Goal: Information Seeking & Learning: Learn about a topic

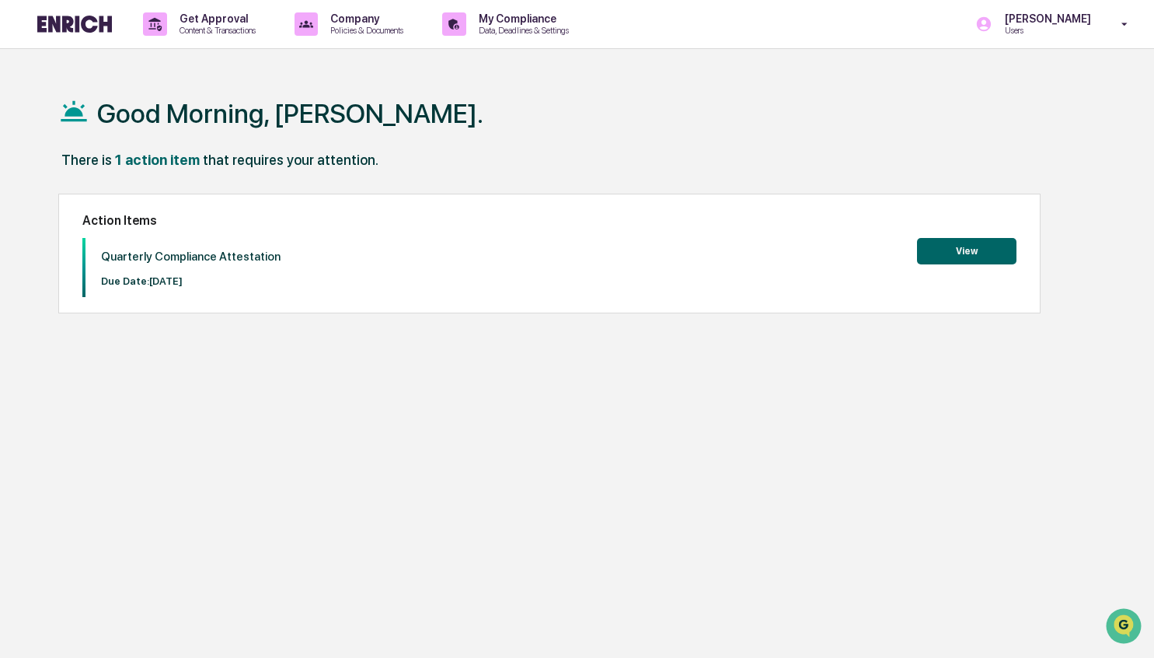
click at [497, 253] on div "Quarterly Compliance Attestation Due Date: 2025-10-31 View" at bounding box center [549, 267] width 935 height 59
click at [972, 256] on button "View" at bounding box center [966, 251] width 99 height 26
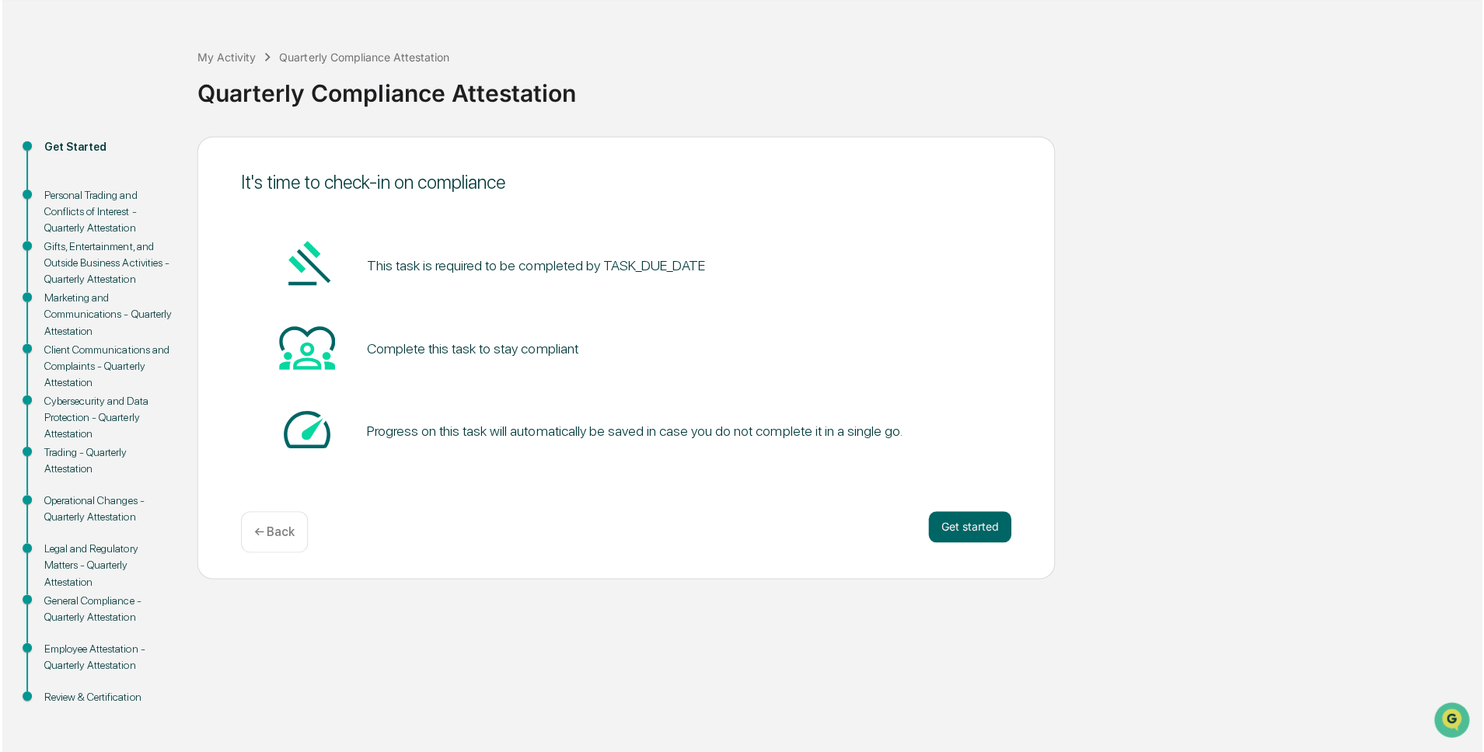
scroll to position [63, 0]
click at [753, 270] on div "This task is required to be completed by TASK_DUE_DATE" at bounding box center [622, 267] width 768 height 59
click at [341, 30] on div "My Activity Quarterly Compliance Attestation Quarterly Compliance Attestation" at bounding box center [835, 82] width 1282 height 111
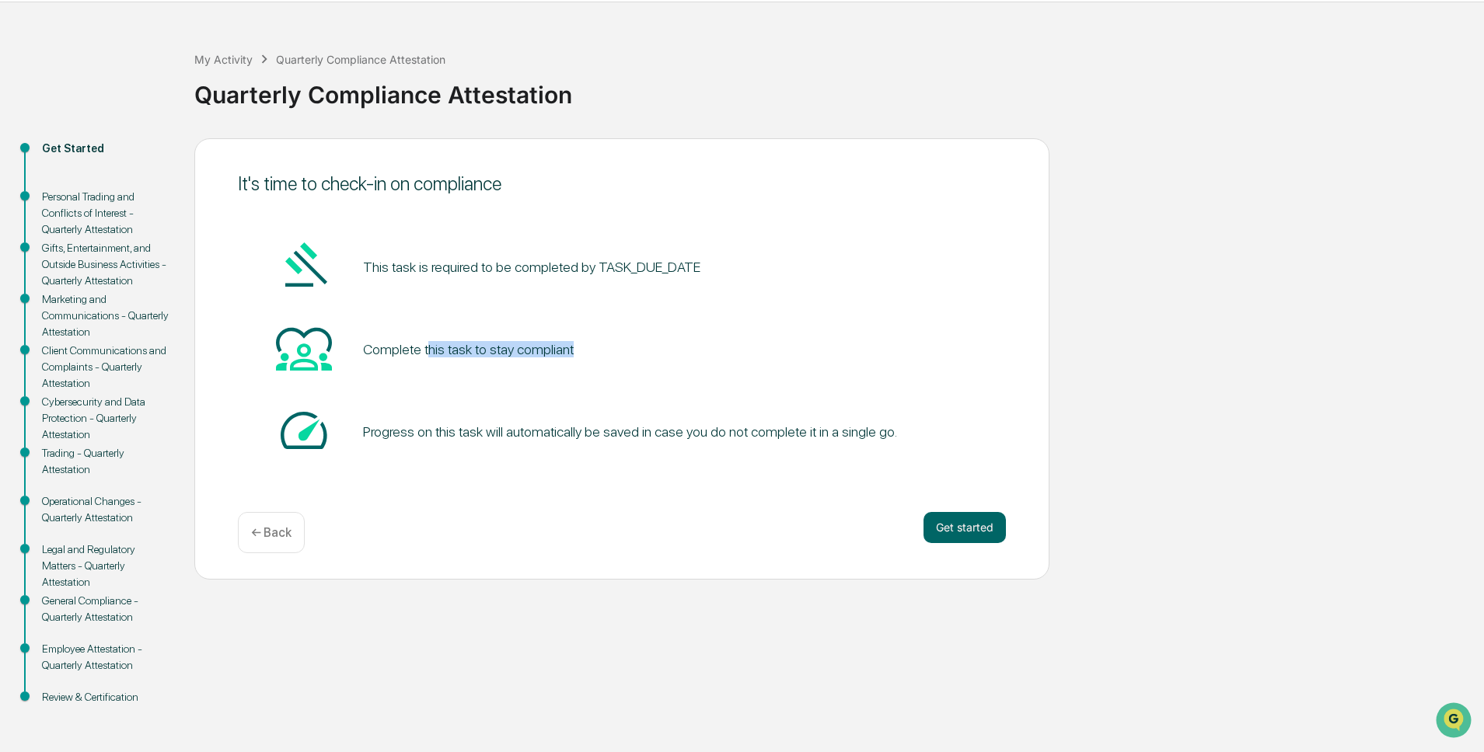
drag, startPoint x: 433, startPoint y: 344, endPoint x: 498, endPoint y: 368, distance: 69.6
click at [498, 368] on div "Complete this task to stay compliant" at bounding box center [622, 349] width 768 height 59
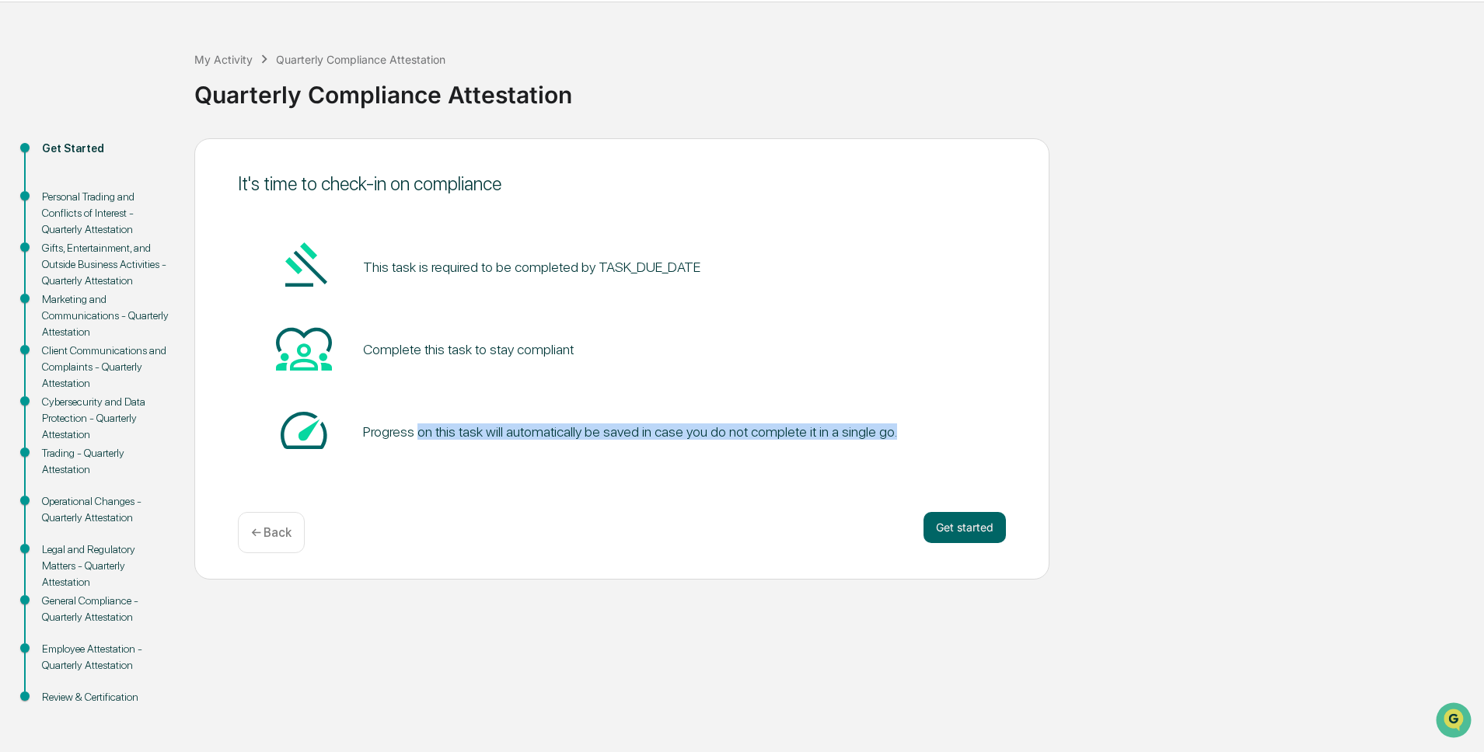
drag, startPoint x: 423, startPoint y: 424, endPoint x: 539, endPoint y: 445, distance: 118.6
click at [539, 445] on div "Progress on this task will automatically be saved in case you do not complete i…" at bounding box center [622, 432] width 768 height 59
click at [626, 51] on div "My Activity Quarterly Compliance Attestation Quarterly Compliance Attestation" at bounding box center [835, 83] width 1282 height 65
click at [190, 13] on div "Get Approval Content & Transactions Company Policies & Documents My Compliance …" at bounding box center [742, 352] width 1484 height 799
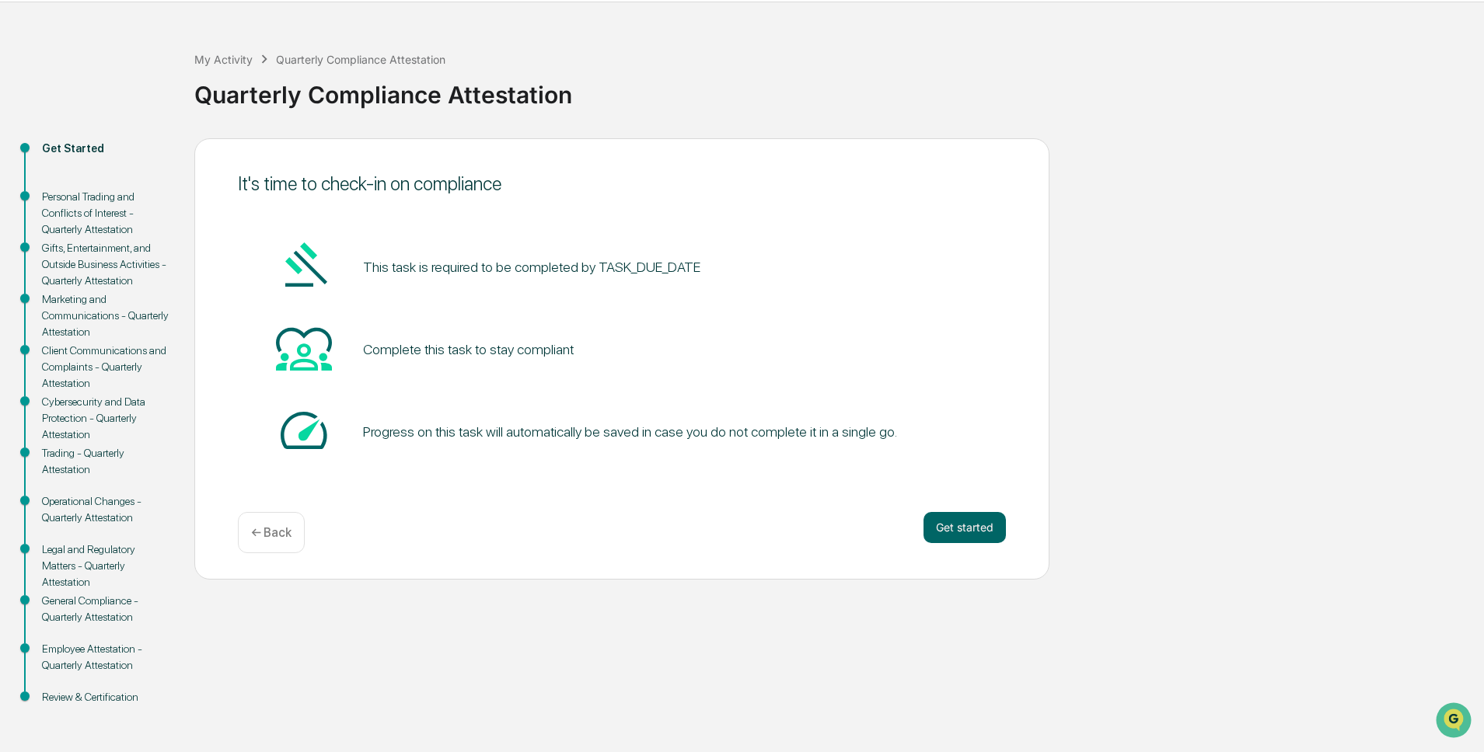
click at [392, 103] on div "Quarterly Compliance Attestation" at bounding box center [835, 91] width 1282 height 47
click at [242, 54] on div "My Activity" at bounding box center [223, 59] width 58 height 13
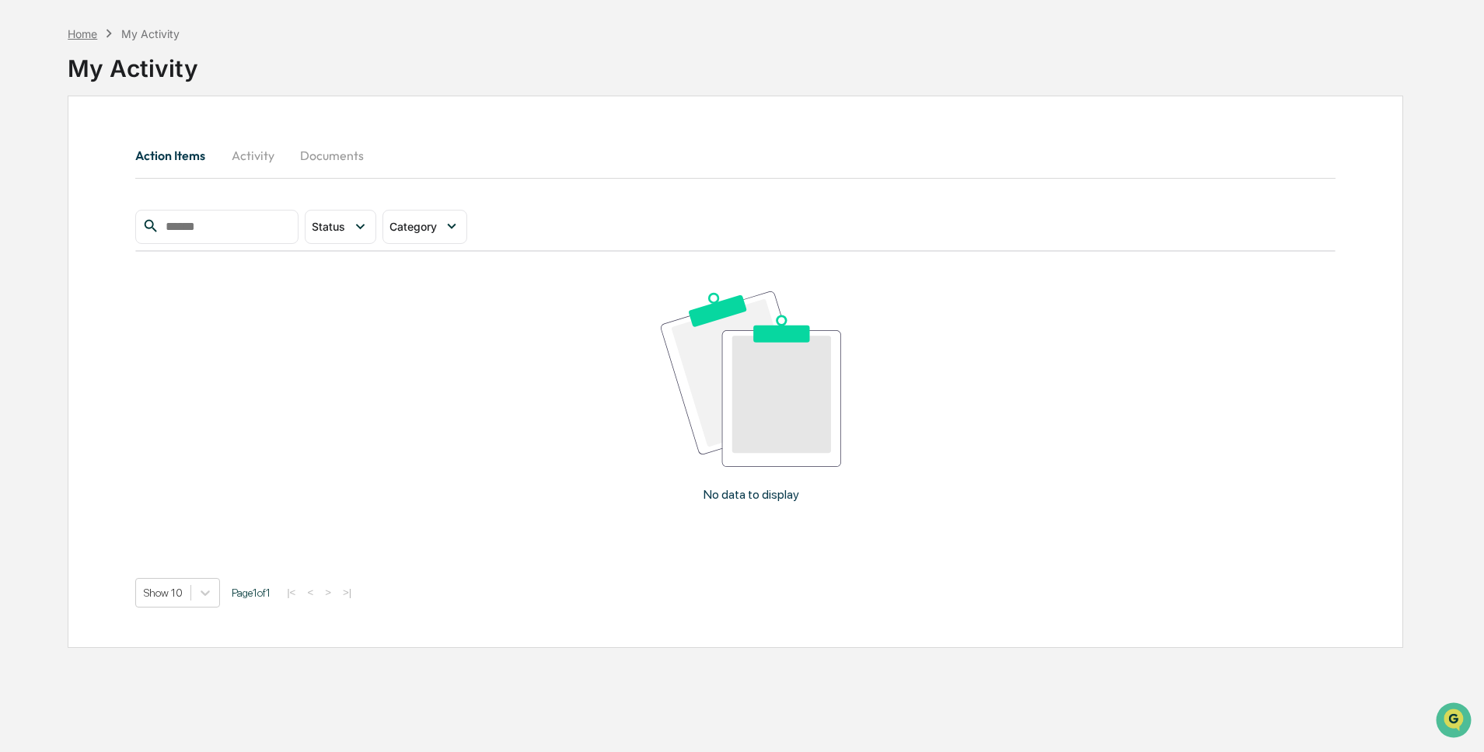
click at [93, 38] on div "Home" at bounding box center [83, 33] width 30 height 13
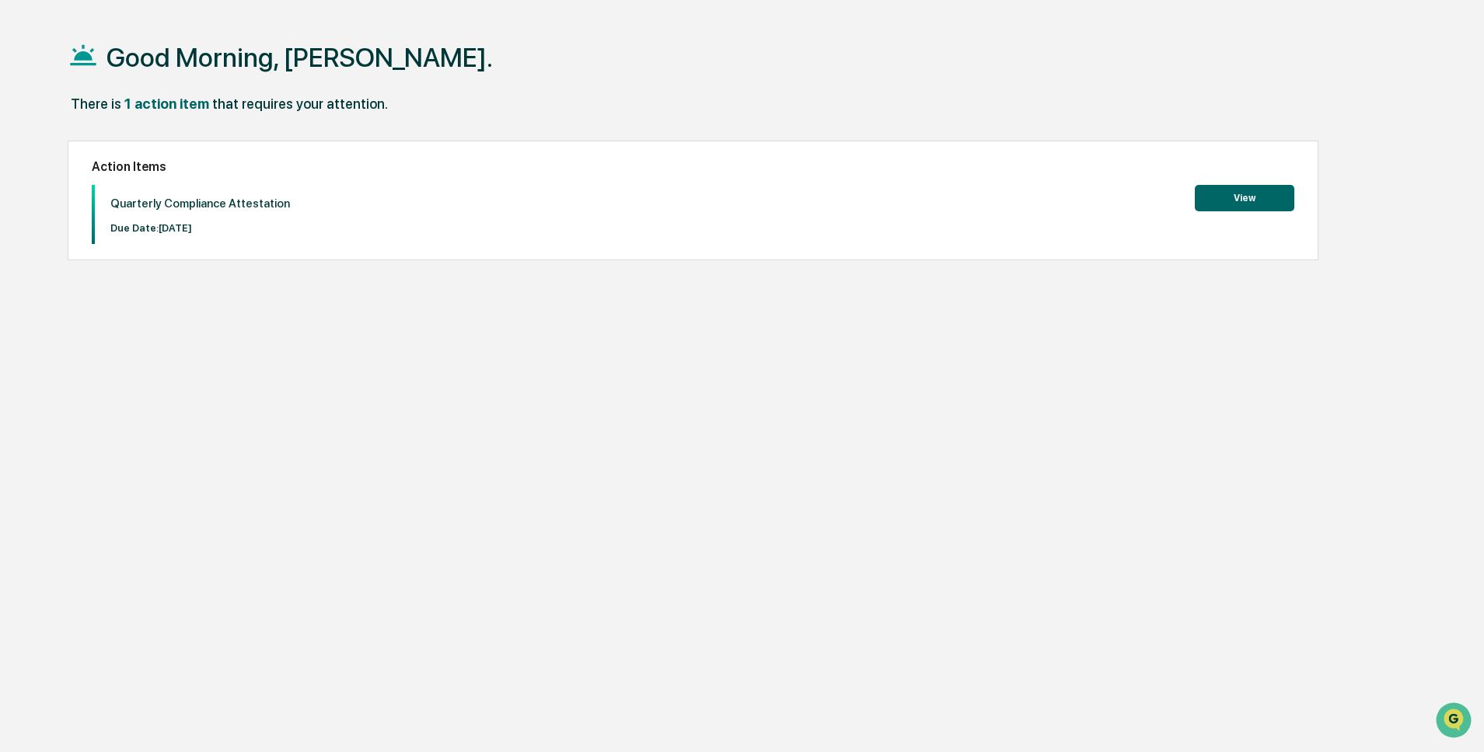
click at [420, 58] on div "Good Morning, Mary." at bounding box center [735, 57] width 1335 height 78
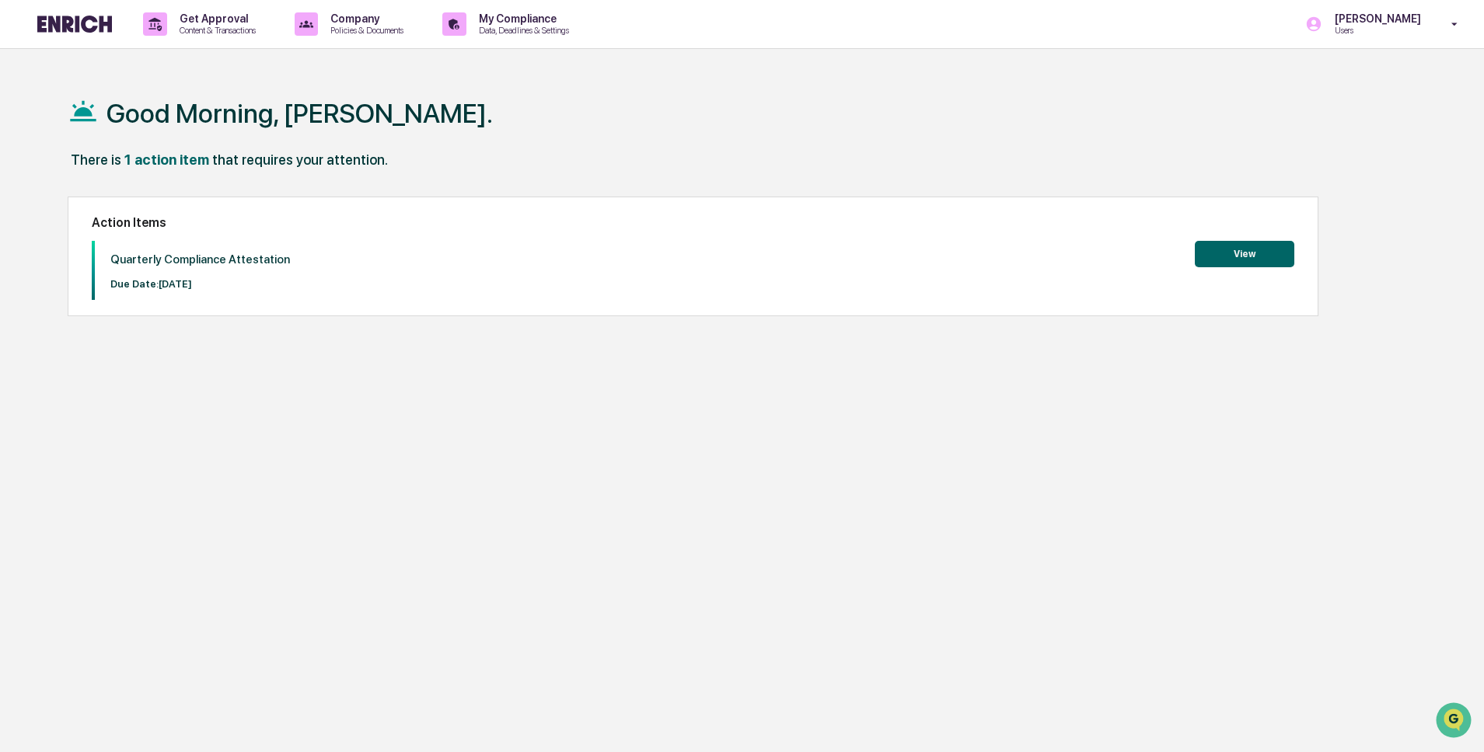
click at [424, 124] on div "Good Morning, Mary." at bounding box center [735, 113] width 1335 height 78
click at [90, 28] on img at bounding box center [74, 24] width 75 height 17
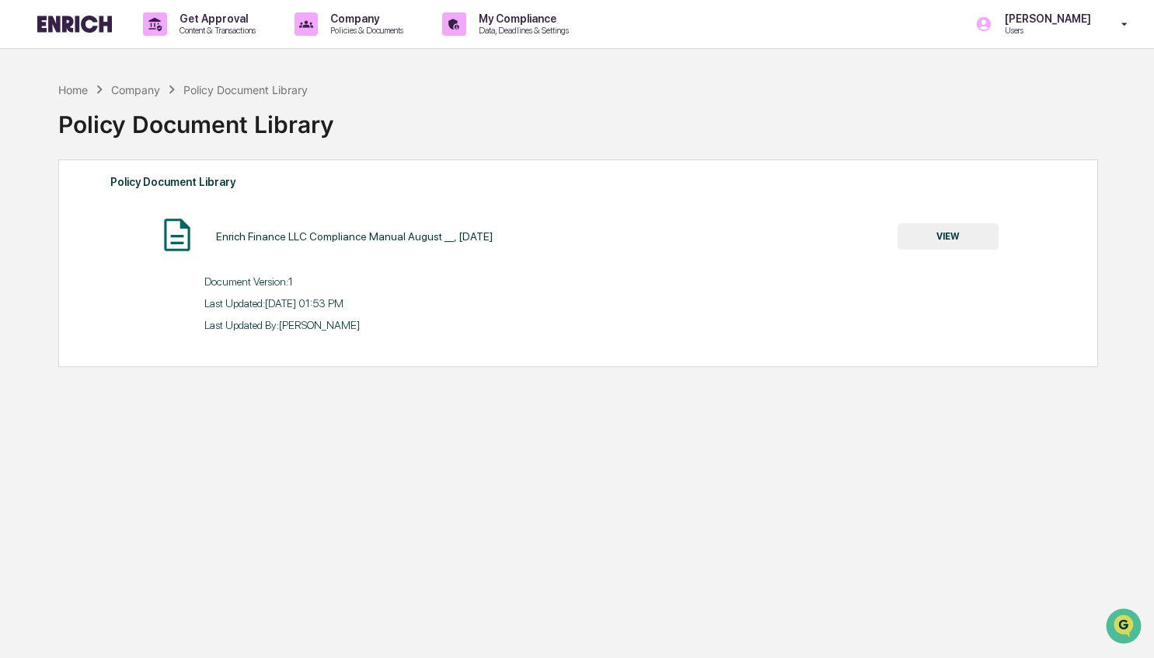
click at [954, 231] on button "VIEW" at bounding box center [948, 236] width 101 height 26
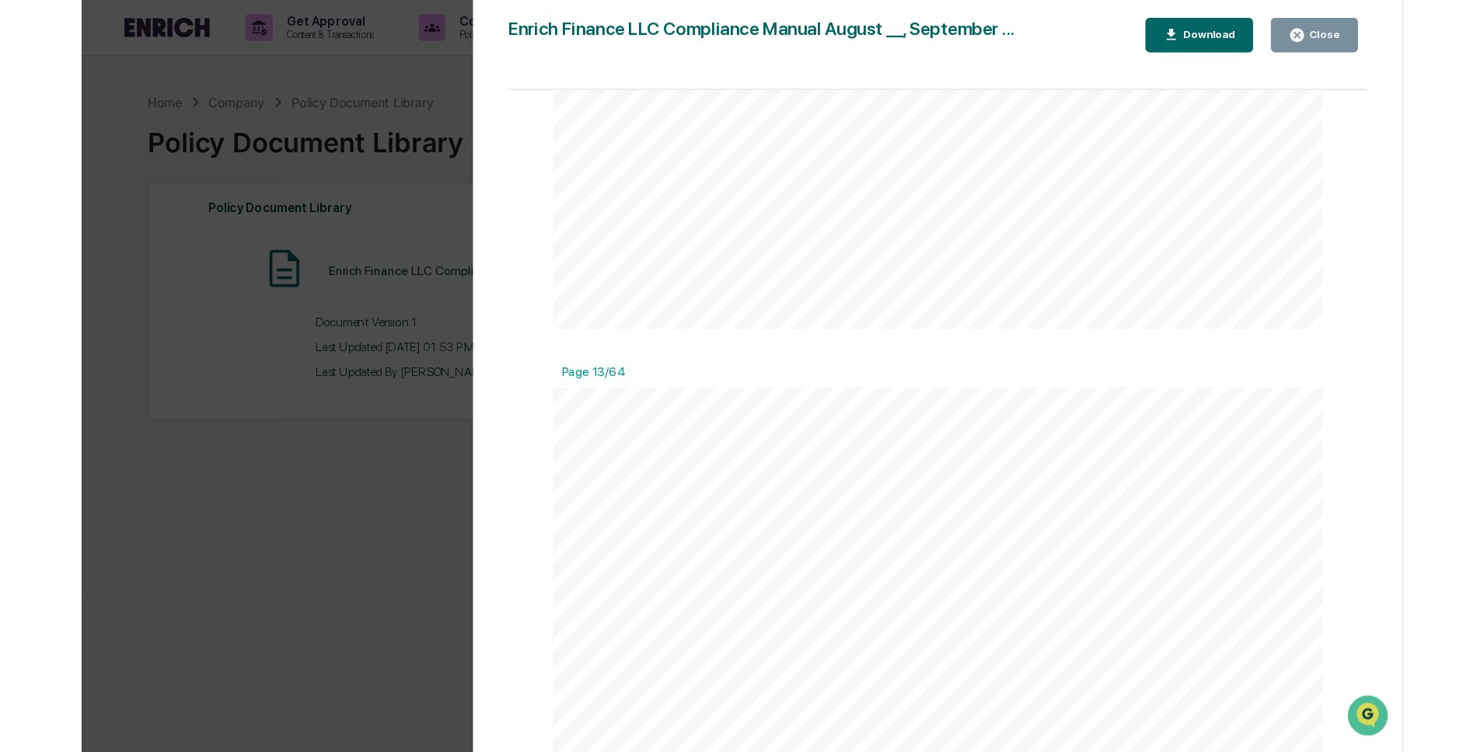
scroll to position [16531, 0]
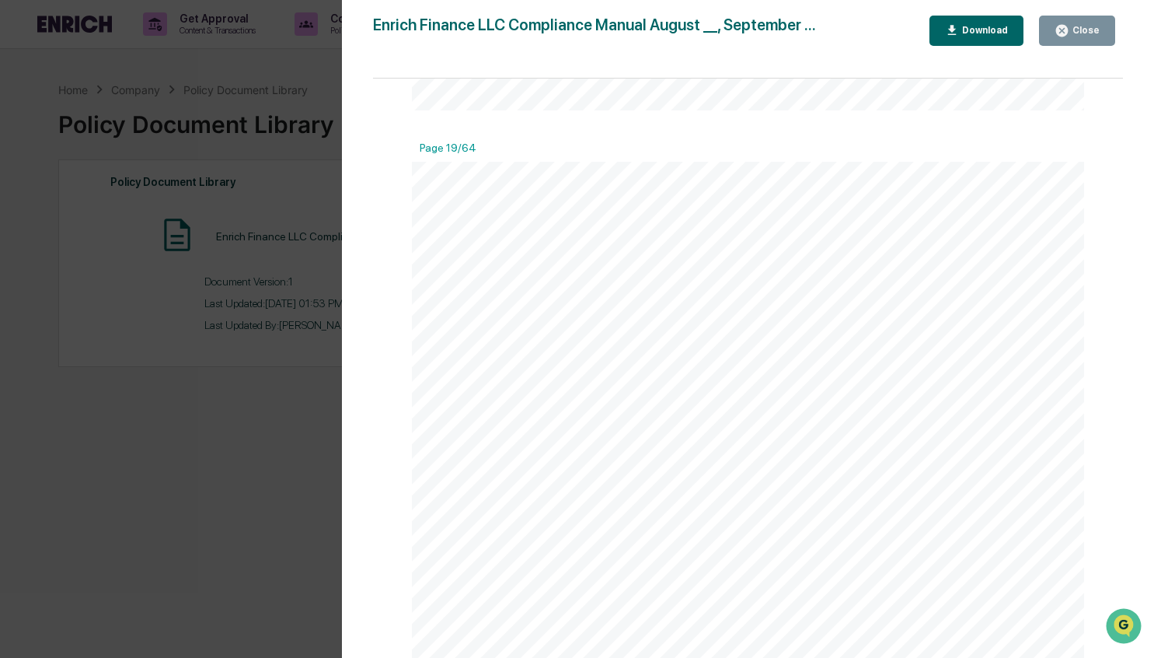
click at [194, 311] on div "Version History [DATE] 08:53 PM [PERSON_NAME] Enrich Finance LLC Compliance Man…" at bounding box center [577, 329] width 1154 height 658
click at [1080, 34] on div "Close" at bounding box center [1084, 30] width 30 height 11
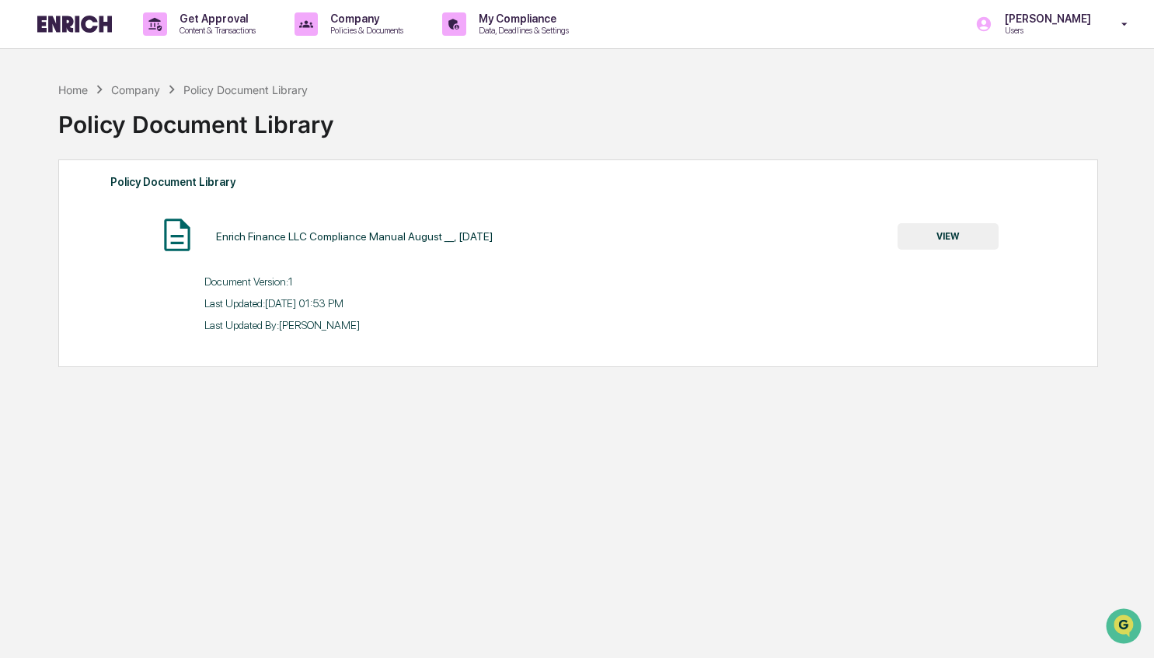
click at [1005, 261] on div "Version History [DATE] 08:53 PM [PERSON_NAME] Enrich Finance LLC Compliance Man…" at bounding box center [577, 329] width 1154 height 658
click at [948, 240] on button "VIEW" at bounding box center [948, 236] width 101 height 26
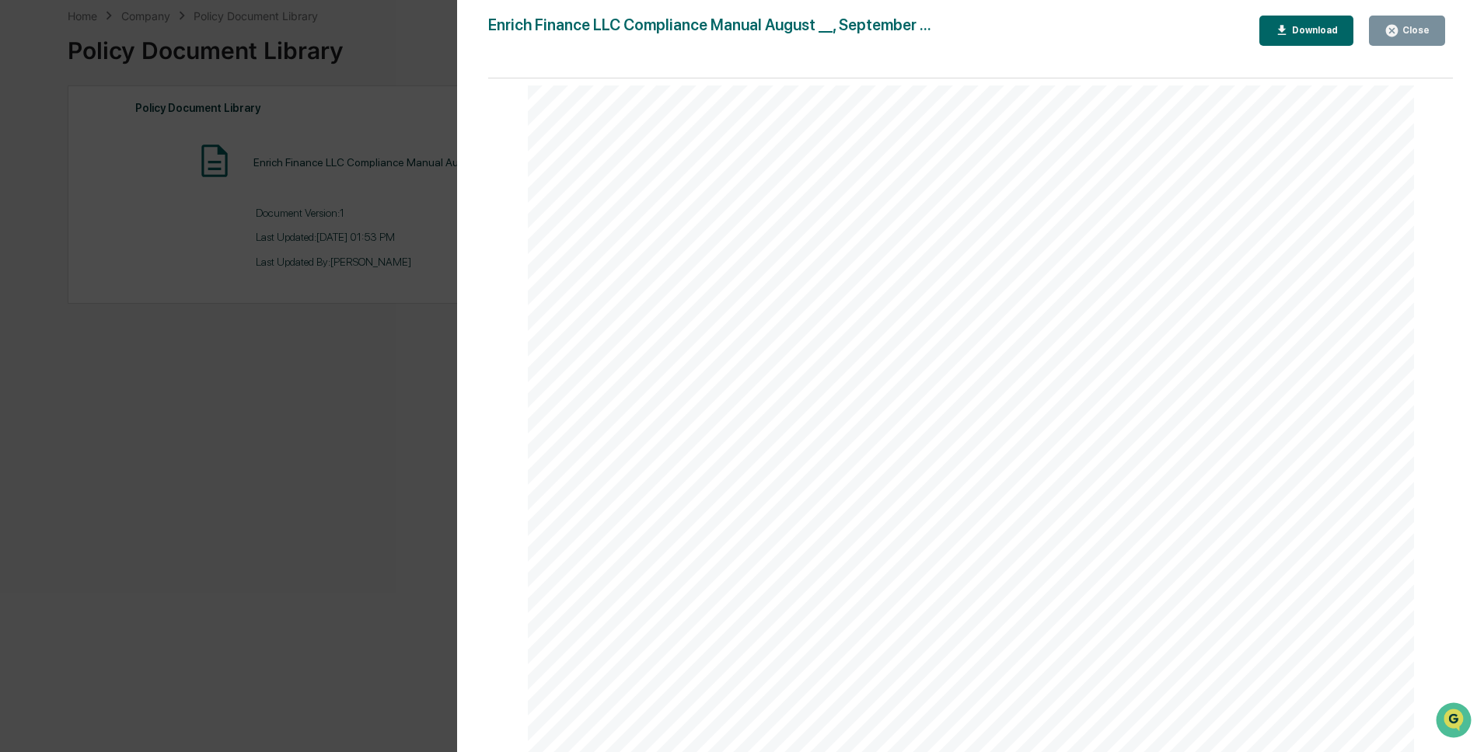
scroll to position [65631, 0]
click at [374, 448] on div "Version History [DATE] 08:53 PM [PERSON_NAME] Enrich Finance LLC Compliance Man…" at bounding box center [742, 376] width 1484 height 752
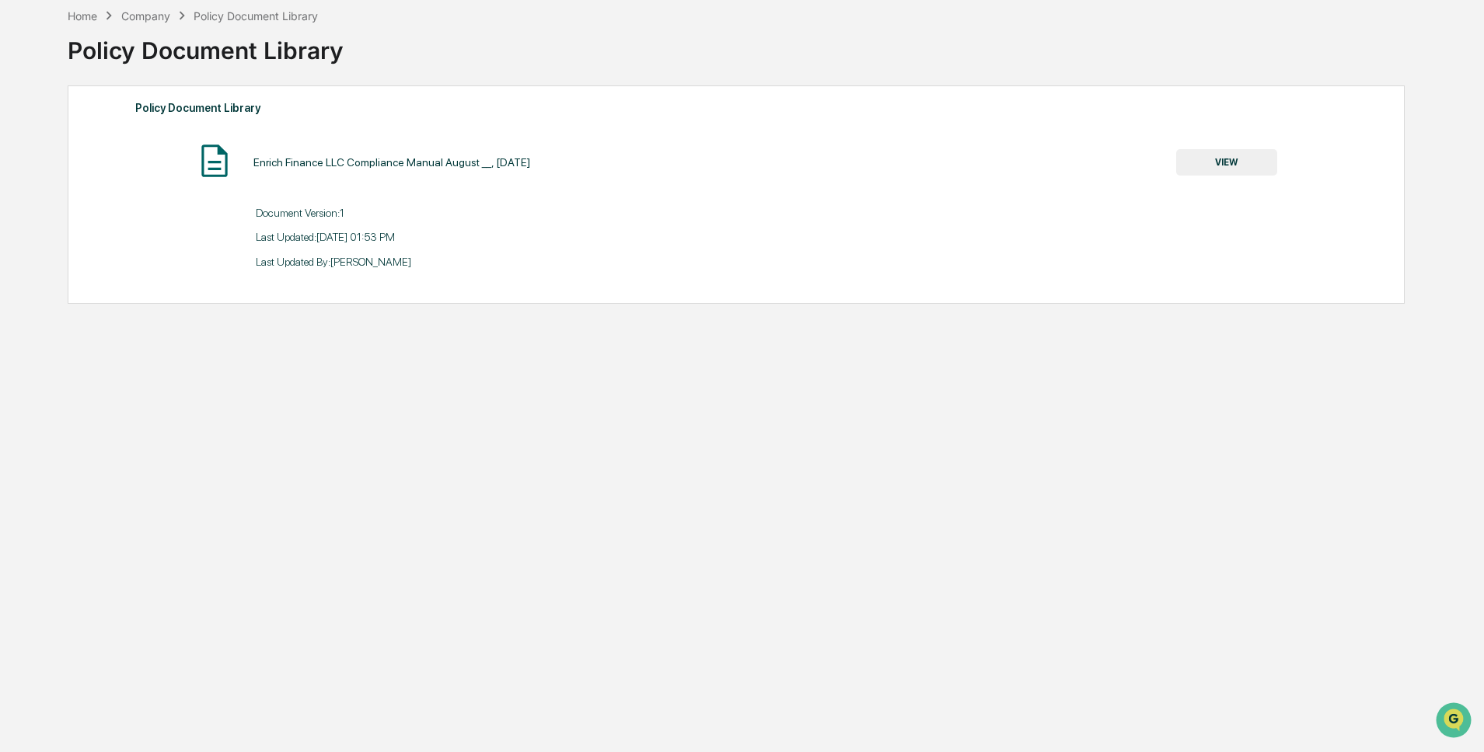
click at [509, 113] on div "Policy Document Library" at bounding box center [736, 108] width 1202 height 20
click at [147, 19] on div "Company" at bounding box center [145, 15] width 49 height 13
click at [149, 16] on div "Company" at bounding box center [145, 15] width 49 height 13
click at [150, 18] on div "Company" at bounding box center [145, 15] width 49 height 13
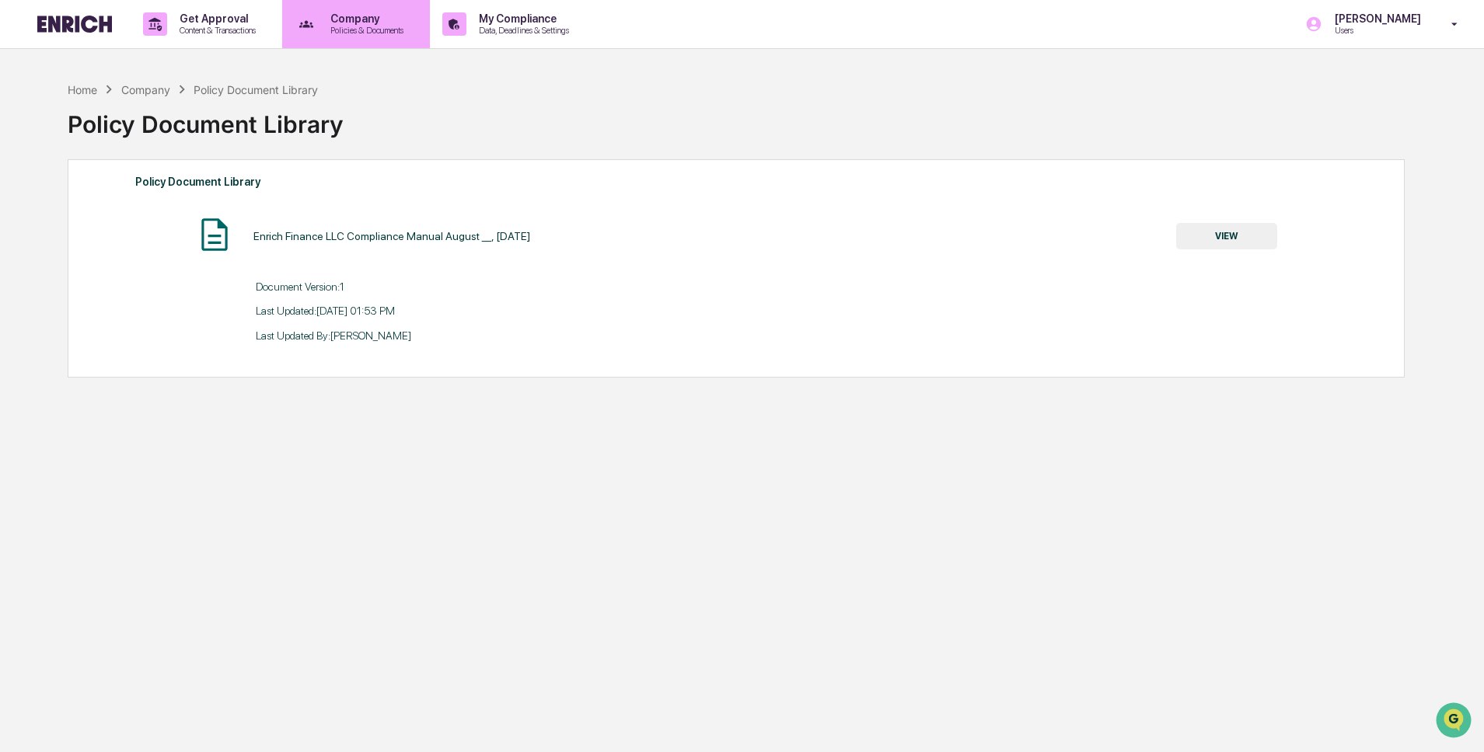
click at [396, 23] on p "Company" at bounding box center [364, 18] width 93 height 12
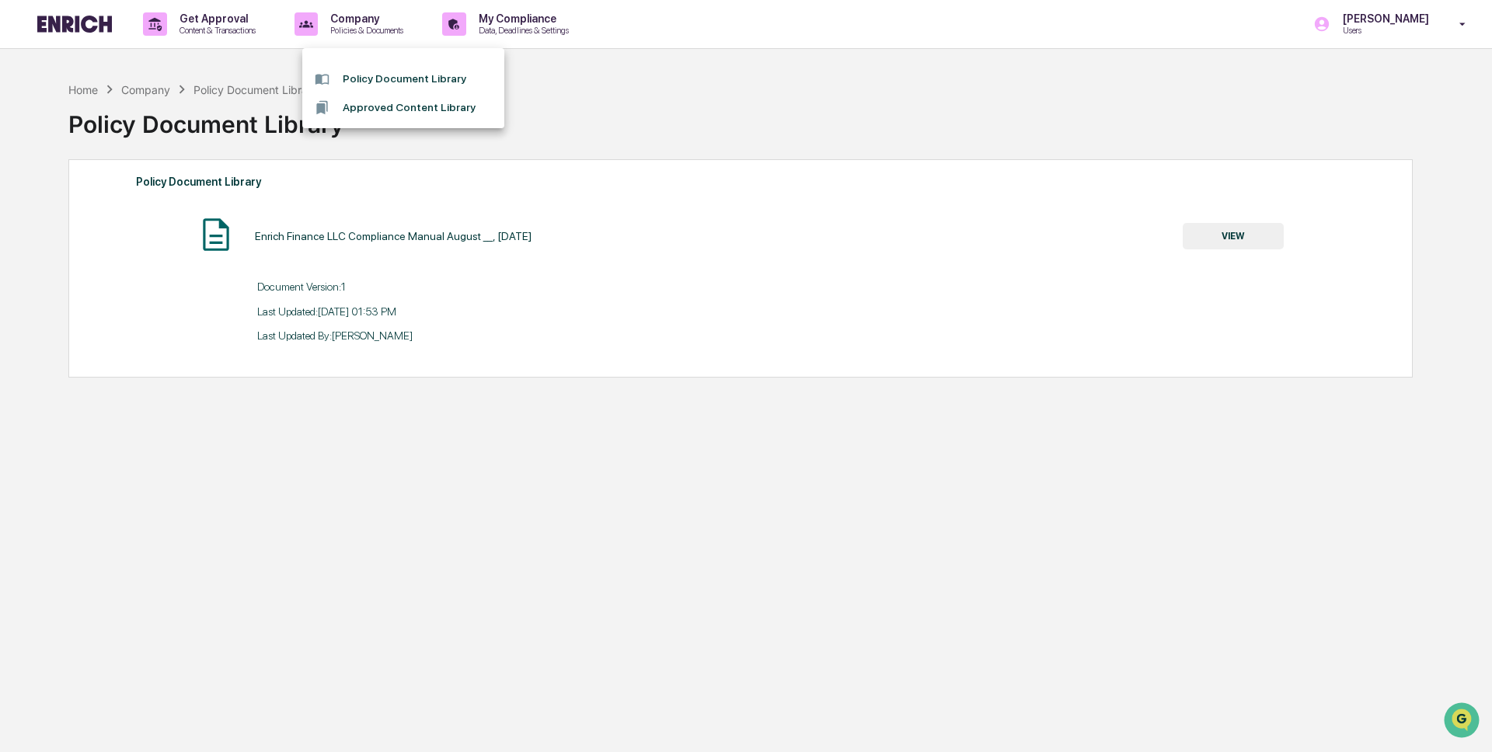
click at [478, 204] on div at bounding box center [746, 376] width 1492 height 752
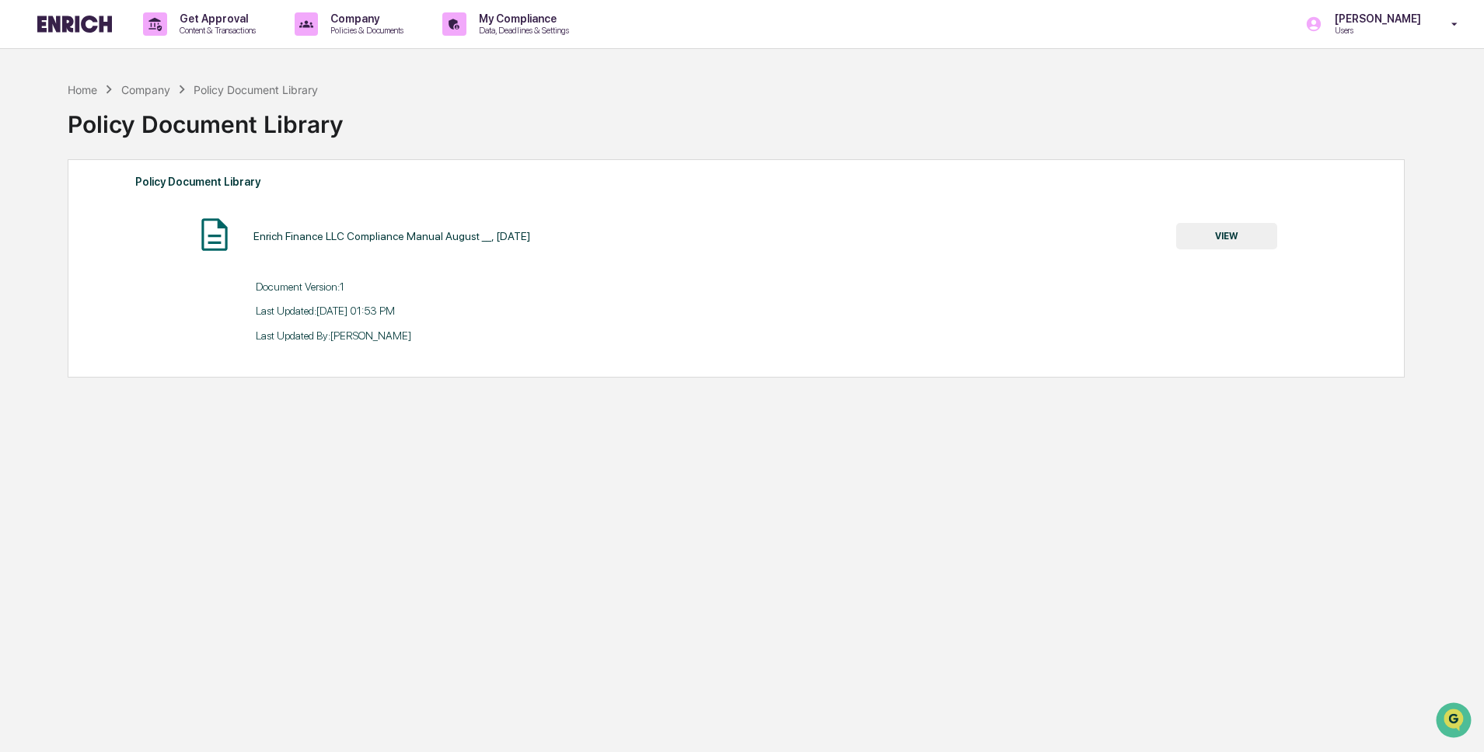
click at [281, 94] on div "Policy Document Library" at bounding box center [256, 89] width 124 height 13
click at [280, 91] on div "Policy Document Library" at bounding box center [256, 89] width 124 height 13
click at [1254, 245] on button "VIEW" at bounding box center [1226, 236] width 101 height 26
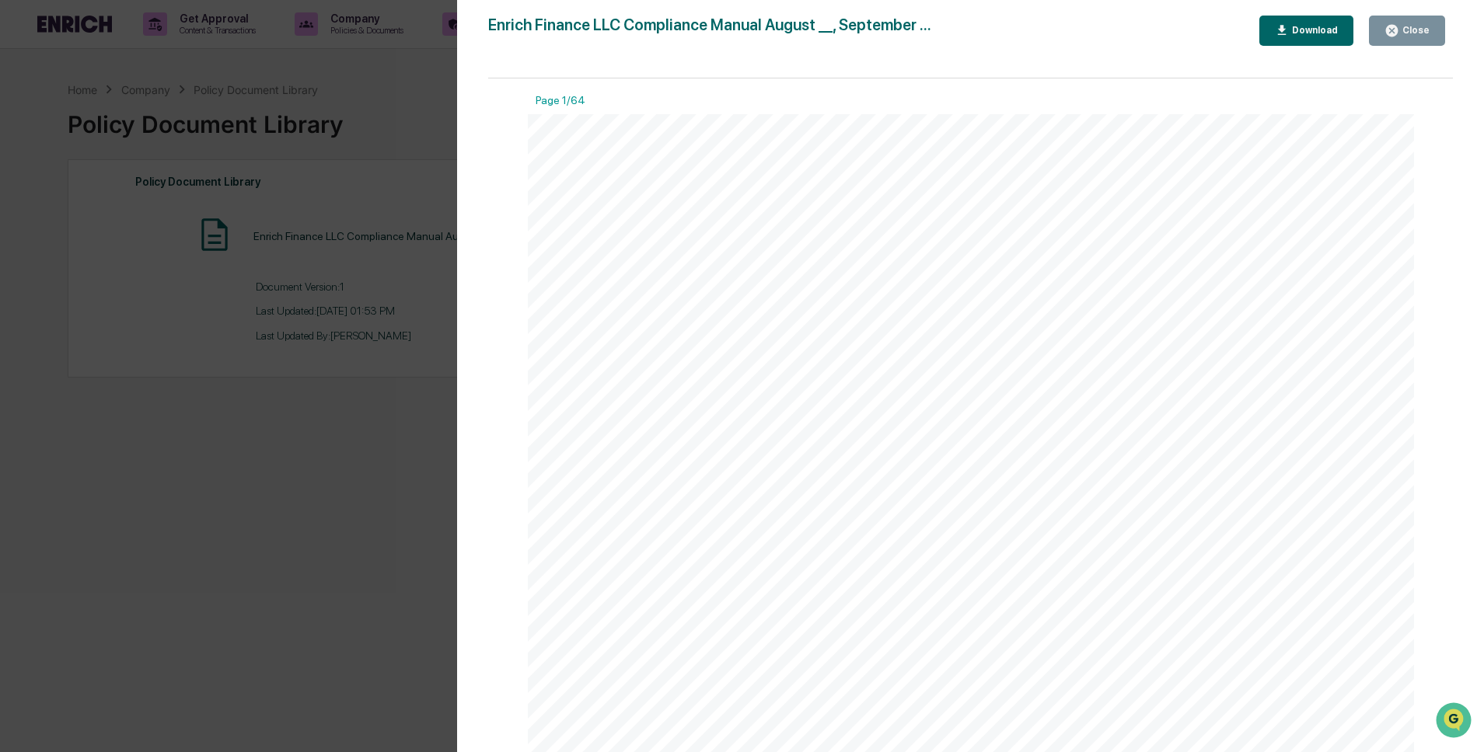
click at [1042, 294] on div "1 Enrich Finance LLC Compliance Manual August __, September 2025 This Complianc…" at bounding box center [971, 687] width 887 height 1147
click at [396, 427] on div "Version History [DATE] 08:53 PM [PERSON_NAME] Enrich Finance LLC Compliance Man…" at bounding box center [742, 376] width 1484 height 752
click at [458, 448] on div "Version History [DATE] 08:53 PM [PERSON_NAME] Enrich Finance LLC Compliance Man…" at bounding box center [970, 391] width 1027 height 783
click at [438, 447] on div "Version History [DATE] 08:53 PM [PERSON_NAME] Enrich Finance LLC Compliance Man…" at bounding box center [742, 376] width 1484 height 752
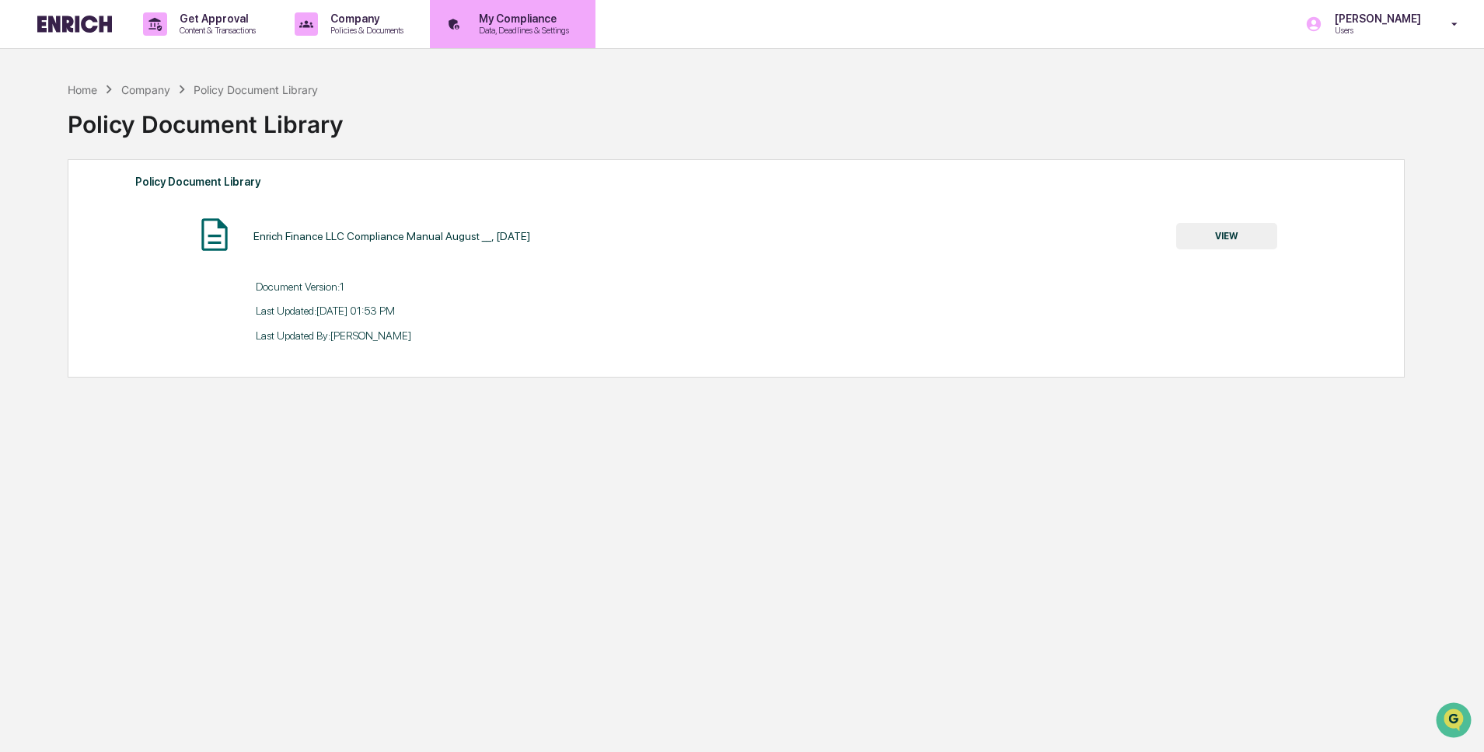
click at [575, 30] on p "Data, Deadlines & Settings" at bounding box center [521, 30] width 110 height 11
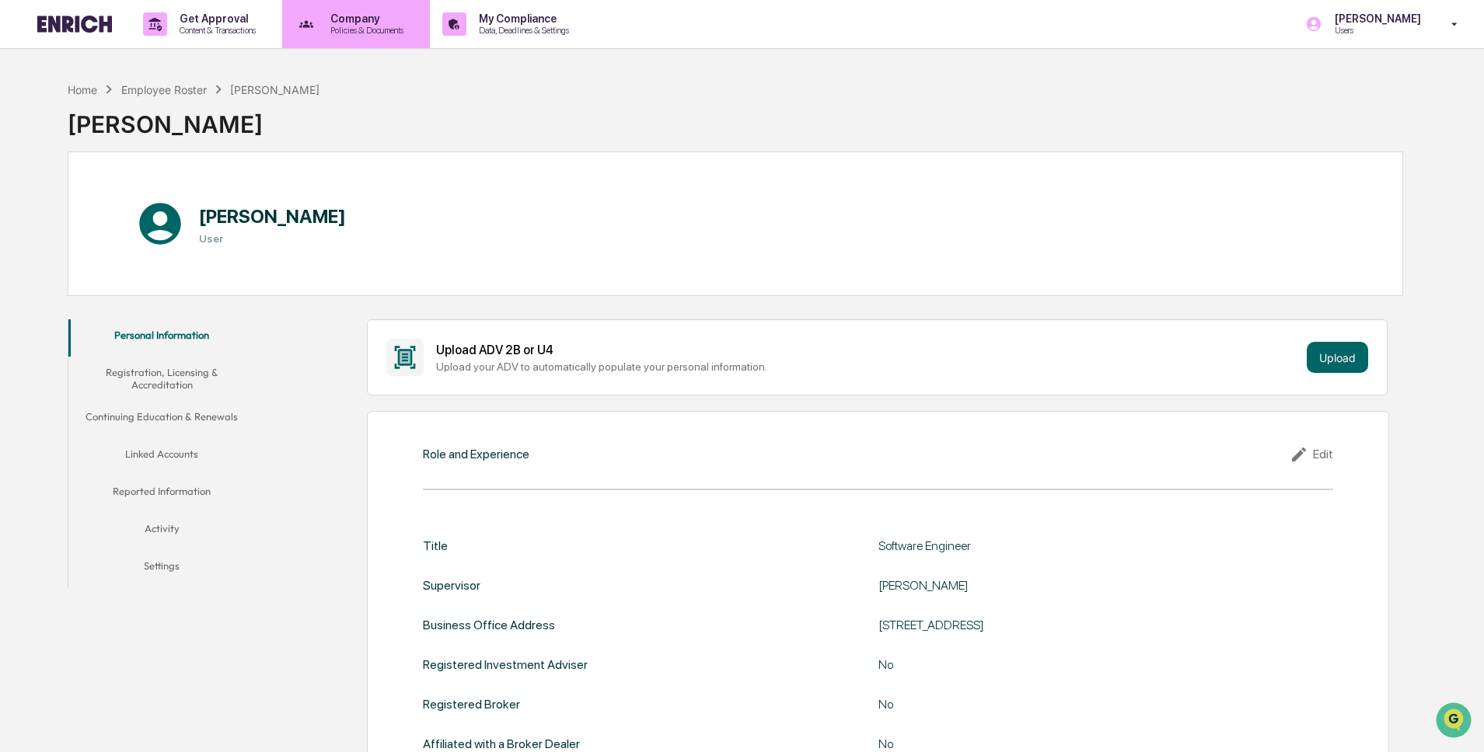
click at [411, 13] on p "Company" at bounding box center [364, 18] width 93 height 12
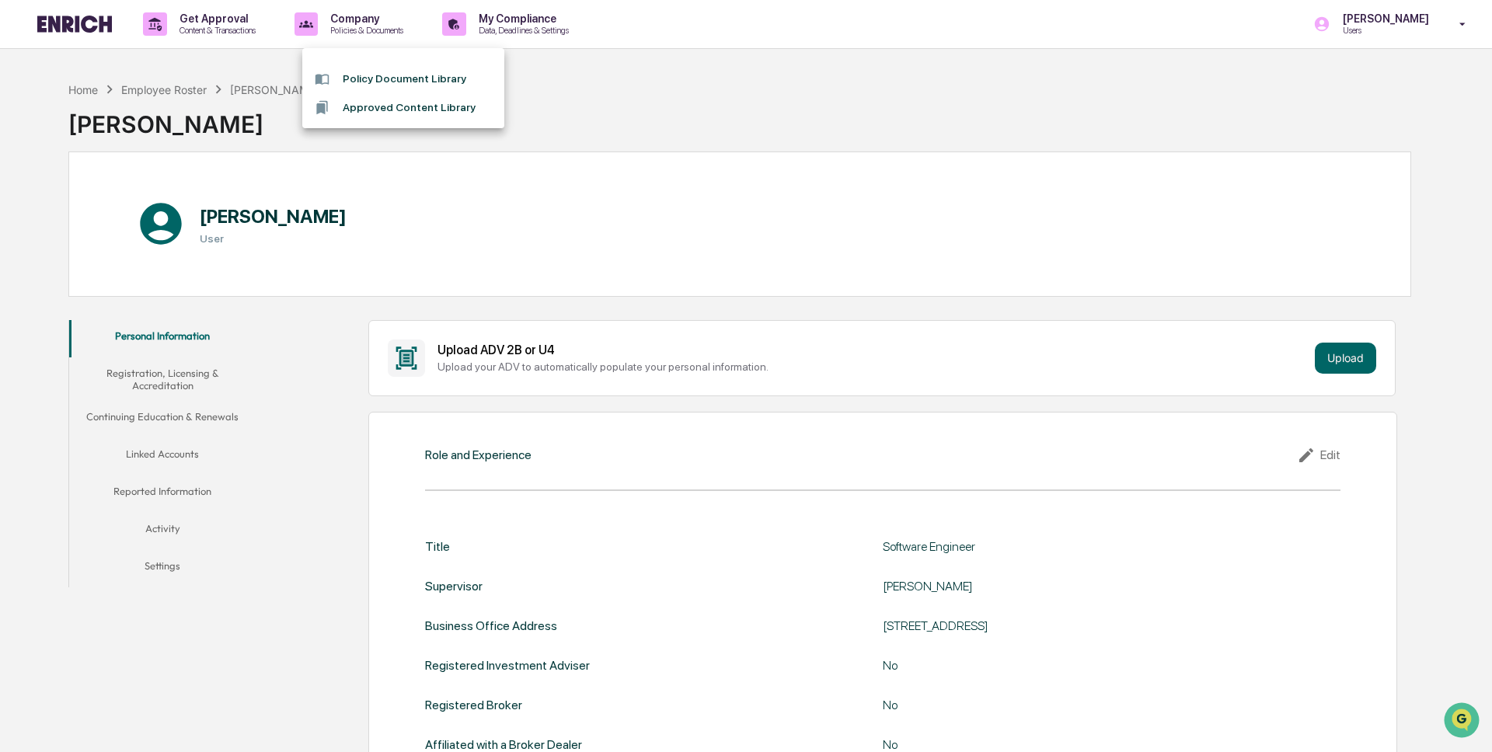
click at [159, 82] on div at bounding box center [746, 376] width 1492 height 752
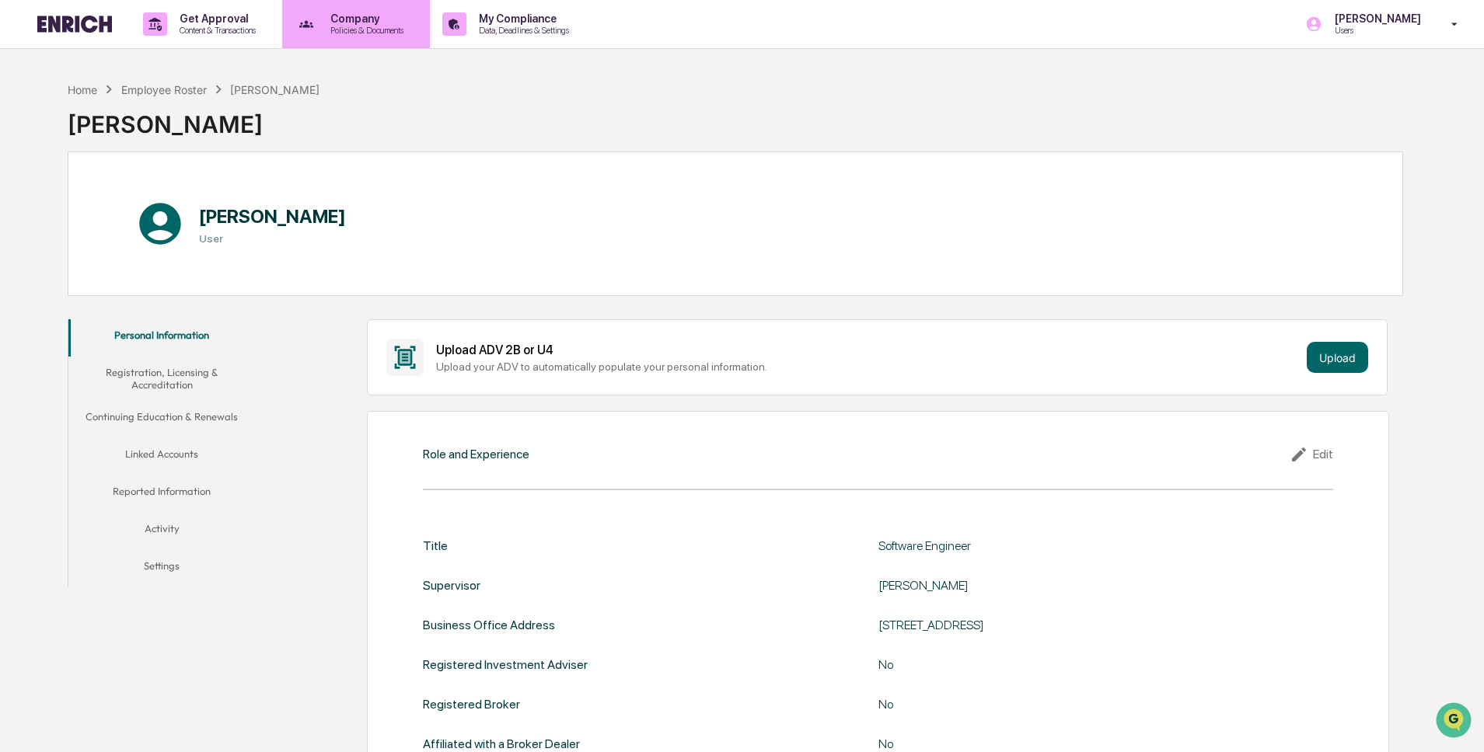
click at [411, 30] on p "Policies & Documents" at bounding box center [364, 30] width 93 height 11
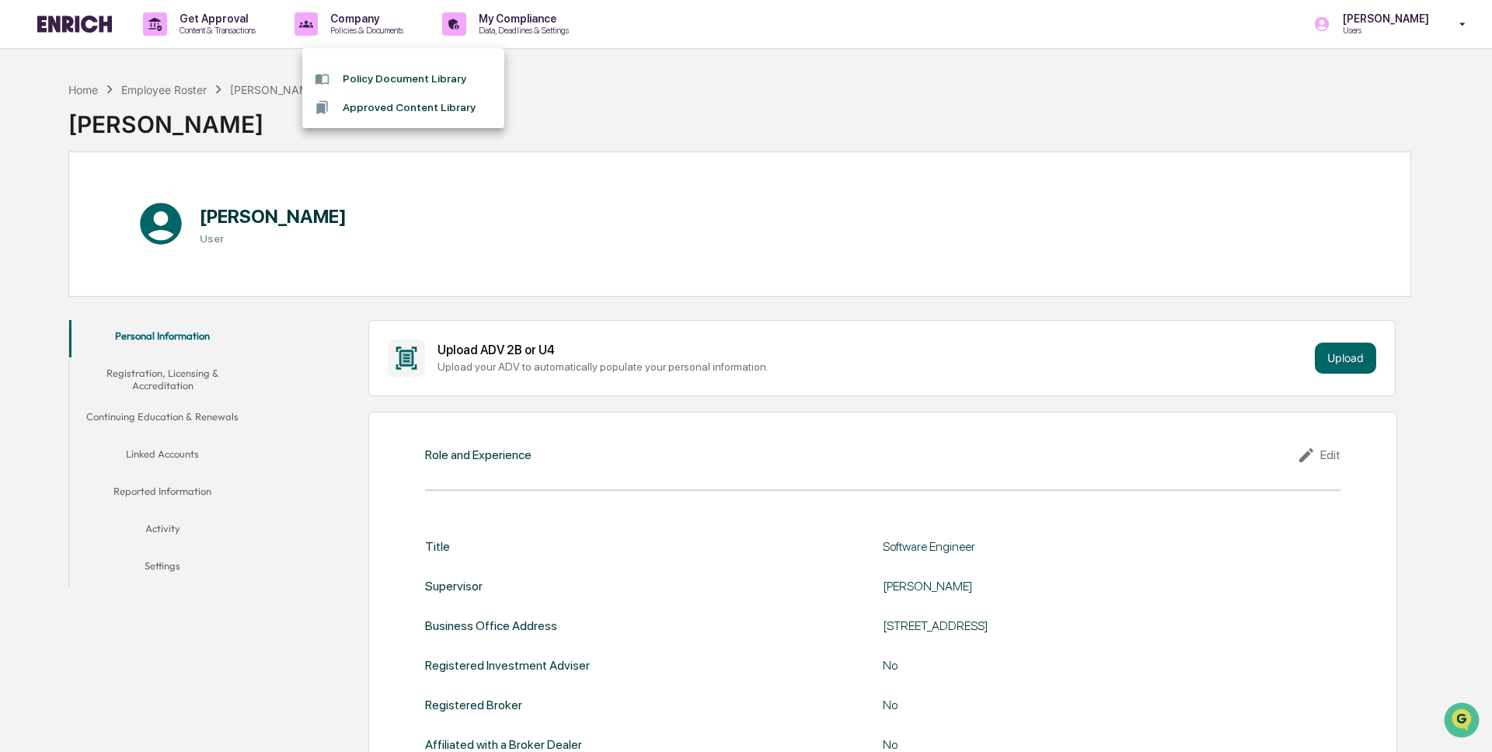
click at [450, 84] on li "Policy Document Library" at bounding box center [403, 79] width 202 height 29
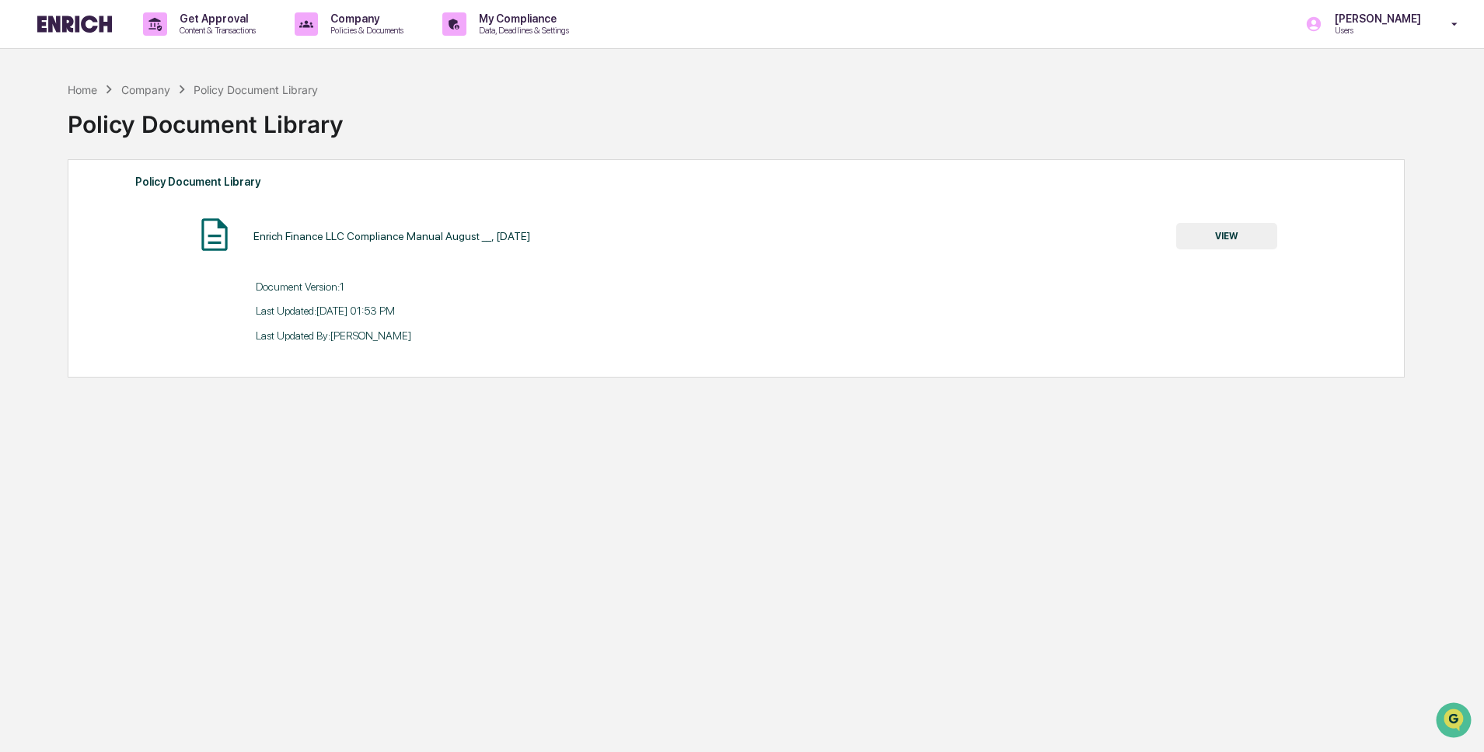
click at [530, 236] on div "Enrich Finance LLC Compliance Manual August __, [DATE]" at bounding box center [391, 236] width 277 height 12
click at [1222, 236] on button "VIEW" at bounding box center [1226, 236] width 101 height 26
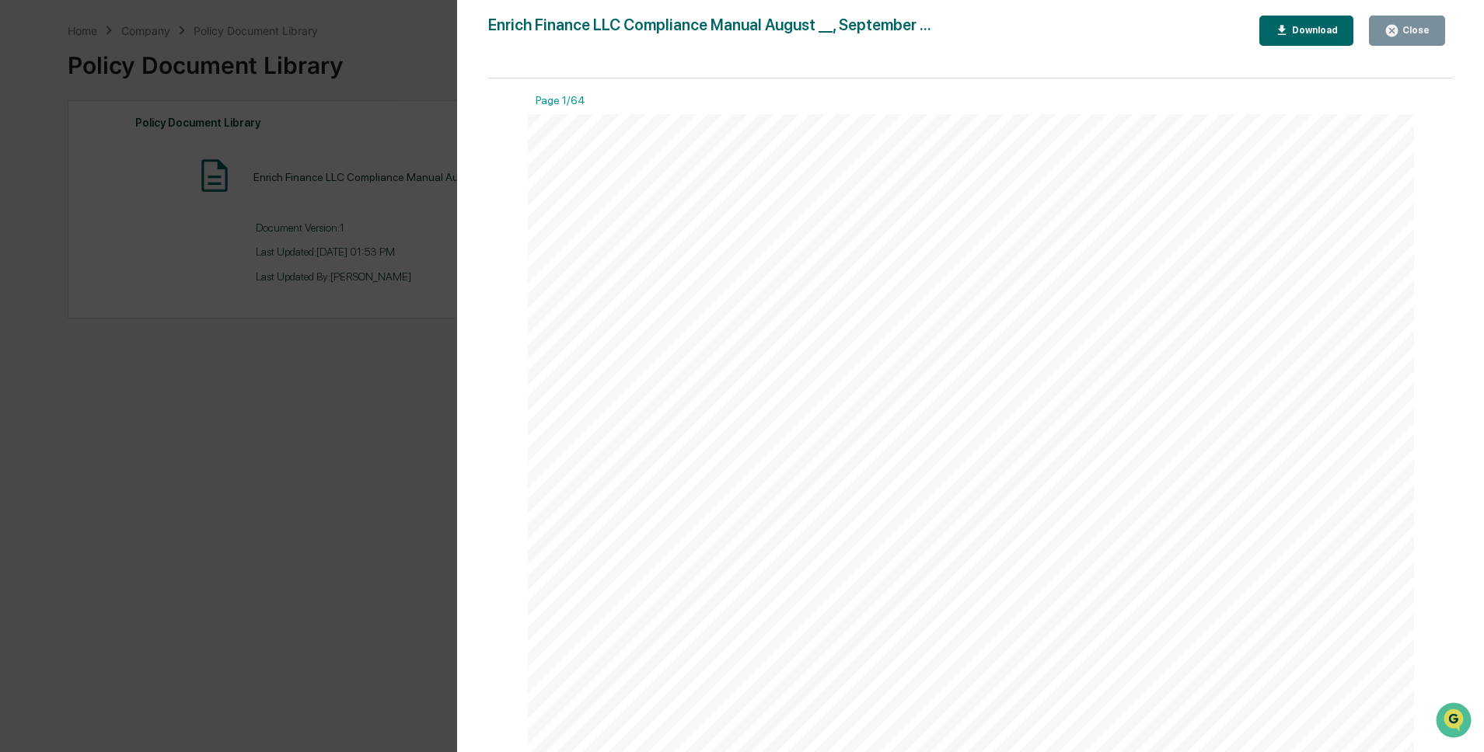
scroll to position [58, 0]
click at [725, 516] on span "Enrich Finance LLC" at bounding box center [718, 523] width 120 height 16
click at [390, 375] on div "Version History [DATE] 08:53 PM [PERSON_NAME] Enrich Finance LLC Compliance Man…" at bounding box center [742, 376] width 1484 height 752
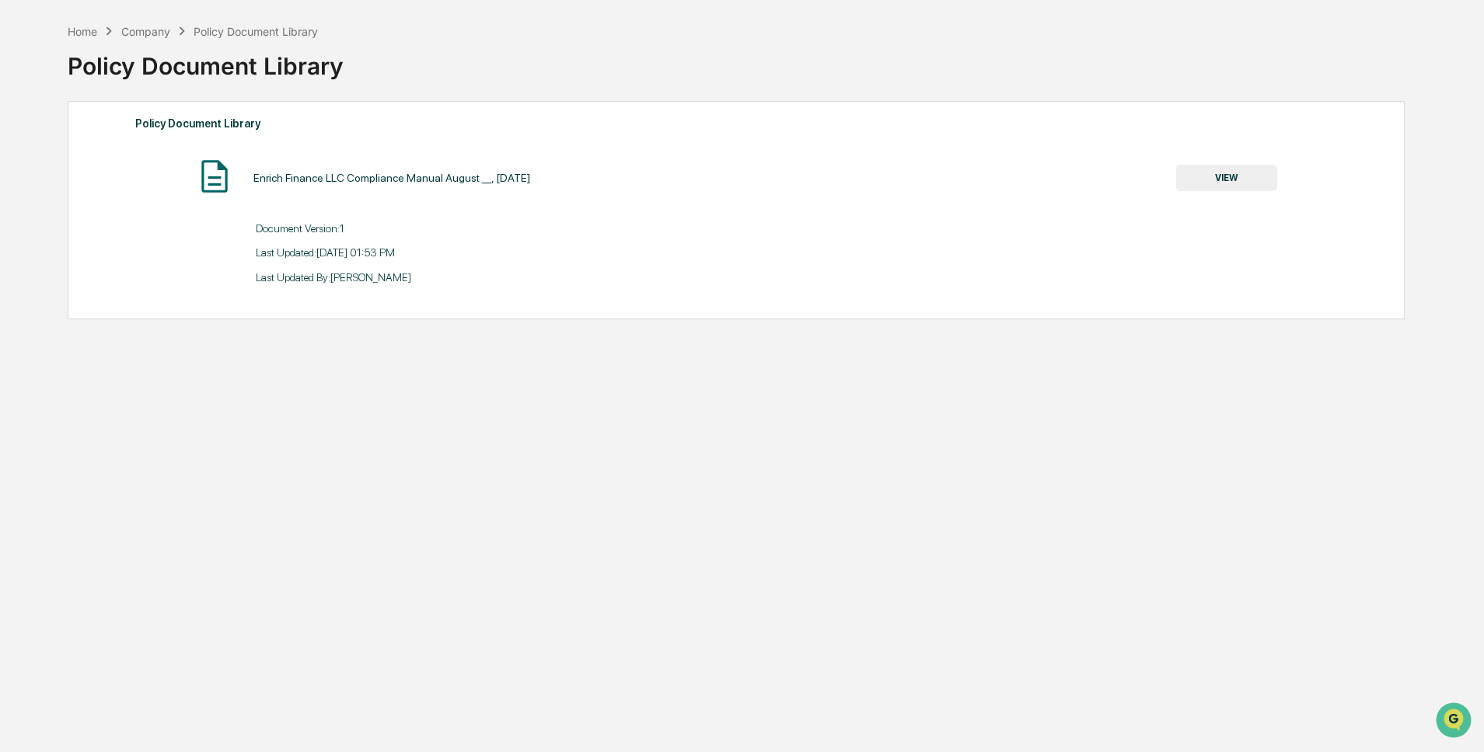
click at [776, 241] on div "Last Updated: 09/11/2025, 01:53 PM" at bounding box center [736, 247] width 1202 height 24
click at [788, 254] on div "Last Updated: 09/11/2025, 01:53 PM" at bounding box center [736, 247] width 1202 height 24
click at [1216, 189] on button "VIEW" at bounding box center [1226, 178] width 101 height 26
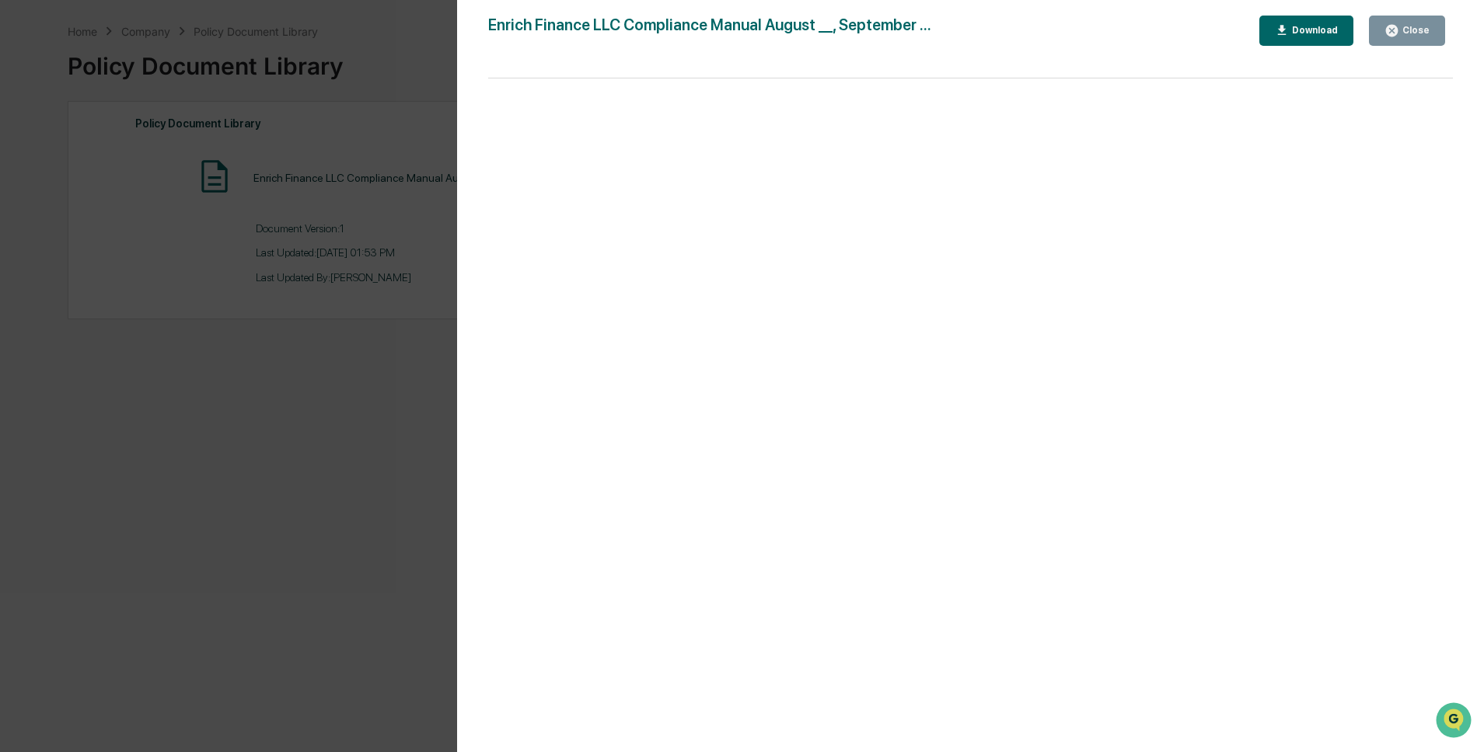
drag, startPoint x: 682, startPoint y: 438, endPoint x: 698, endPoint y: 438, distance: 15.6
click at [231, 390] on div "Version History [DATE] 08:53 PM [PERSON_NAME] Enrich Finance LLC Compliance Man…" at bounding box center [742, 376] width 1484 height 752
click at [386, 379] on div "Version History [DATE] 08:53 PM [PERSON_NAME] Enrich Finance LLC Compliance Man…" at bounding box center [742, 376] width 1484 height 752
